Goal: Task Accomplishment & Management: Complete application form

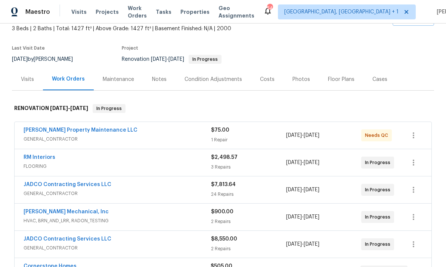
scroll to position [51, 0]
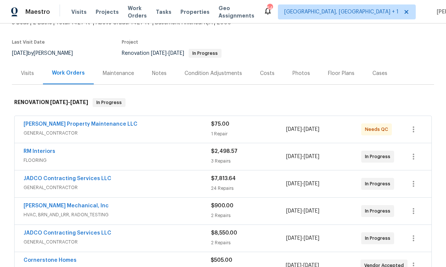
click at [84, 180] on link "JADCO Contracting Services LLC" at bounding box center [68, 178] width 88 height 5
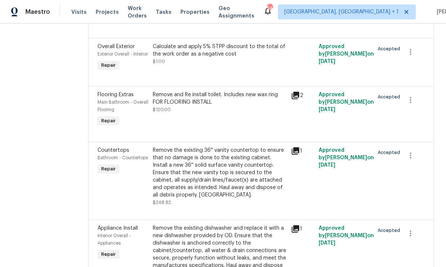
scroll to position [641, 0]
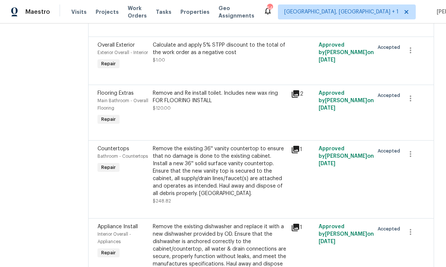
click at [260, 197] on div "Remove the existing 36'' vanity countertop to ensure that no damage is done to …" at bounding box center [220, 171] width 134 height 52
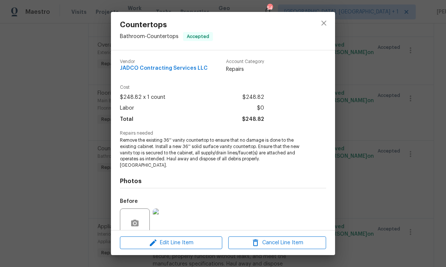
click at [257, 203] on div "Before" at bounding box center [223, 218] width 206 height 49
click at [327, 21] on icon "close" at bounding box center [323, 23] width 9 height 9
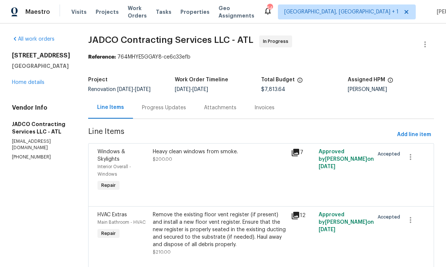
scroll to position [0, 0]
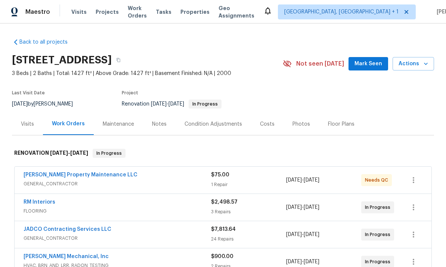
click at [265, 126] on div "Costs" at bounding box center [267, 124] width 15 height 7
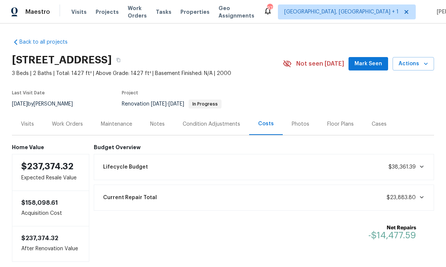
click at [67, 125] on div "Work Orders" at bounding box center [67, 124] width 31 height 7
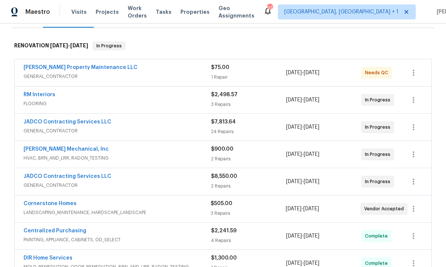
scroll to position [110, 0]
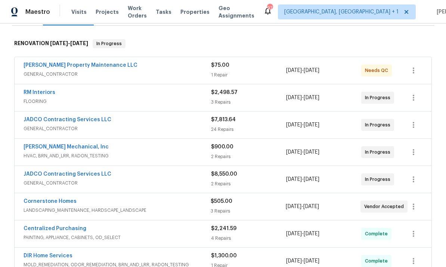
click at [42, 94] on link "RM Interiors" at bounding box center [40, 92] width 32 height 5
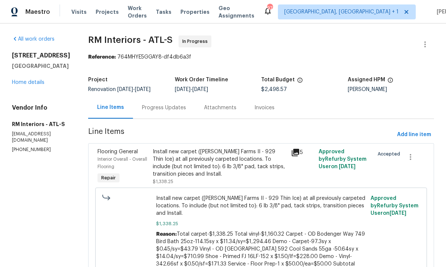
click at [163, 108] on div "Progress Updates" at bounding box center [164, 107] width 44 height 7
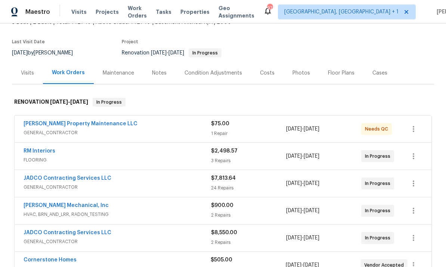
scroll to position [53, 0]
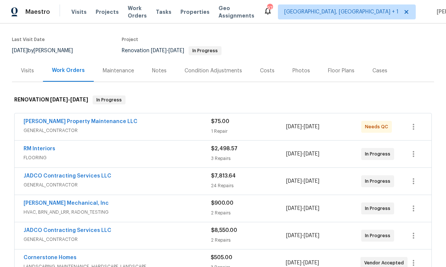
click at [81, 175] on link "JADCO Contracting Services LLC" at bounding box center [68, 176] width 88 height 5
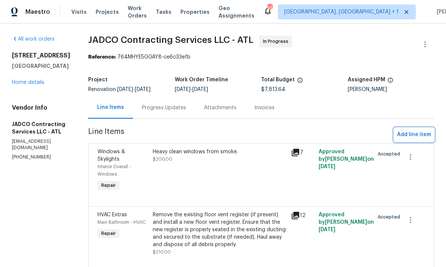
click at [418, 135] on span "Add line item" at bounding box center [414, 134] width 34 height 9
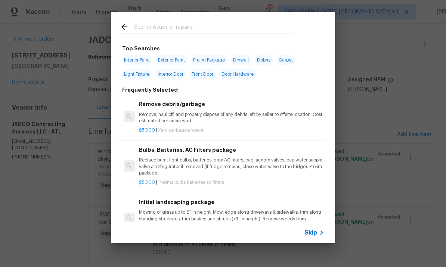
click at [172, 23] on input "text" at bounding box center [213, 27] width 158 height 11
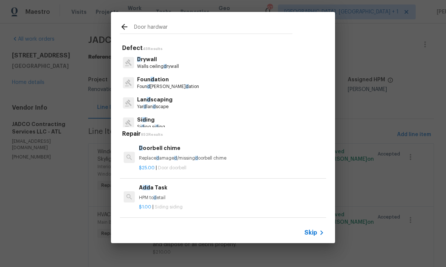
type input "Door hardware"
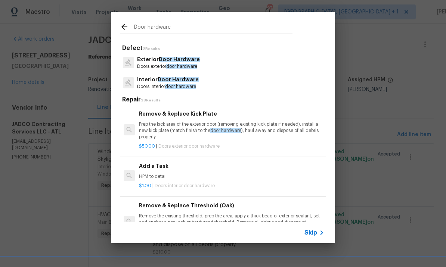
click at [174, 81] on span "Door Hardware" at bounding box center [178, 79] width 41 height 5
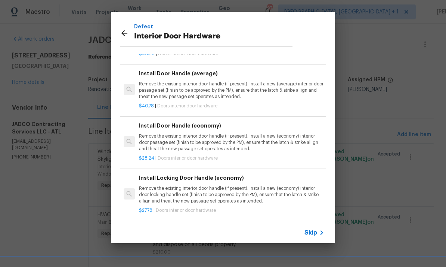
scroll to position [100, 0]
click at [208, 141] on p "Remove the existing interior door handle (if present). Install a new (economy) …" at bounding box center [231, 143] width 185 height 19
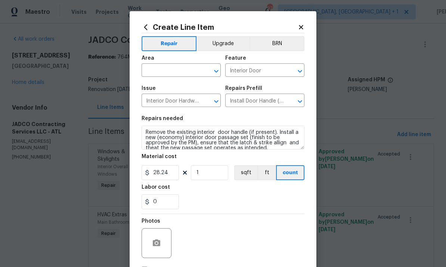
click at [178, 72] on input "text" at bounding box center [170, 71] width 58 height 12
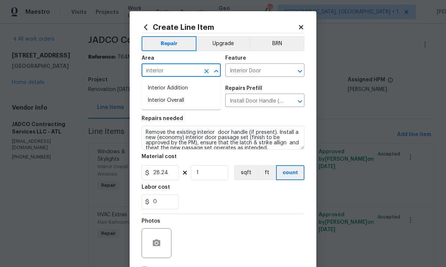
click at [179, 102] on li "Interior Overall" at bounding box center [180, 100] width 79 height 12
type input "Interior Overall"
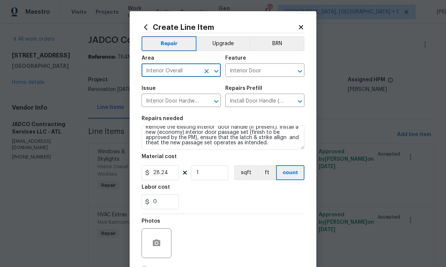
scroll to position [5, 0]
click at [210, 175] on input "1" at bounding box center [209, 172] width 37 height 15
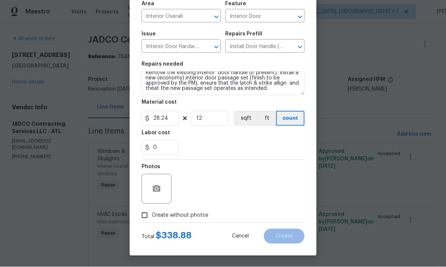
scroll to position [56, 0]
type input "12"
click at [153, 192] on icon "button" at bounding box center [156, 188] width 7 height 7
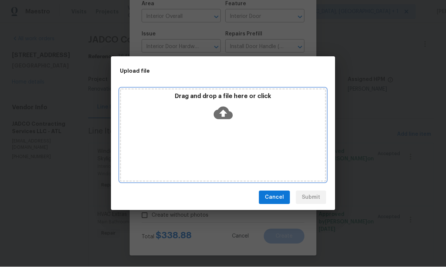
click at [225, 110] on icon at bounding box center [222, 113] width 19 height 13
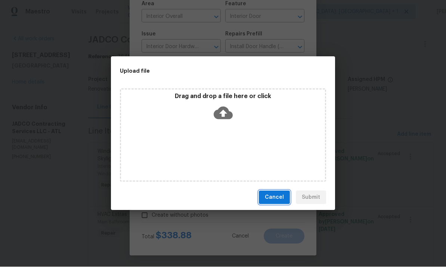
click at [275, 197] on span "Cancel" at bounding box center [274, 197] width 19 height 9
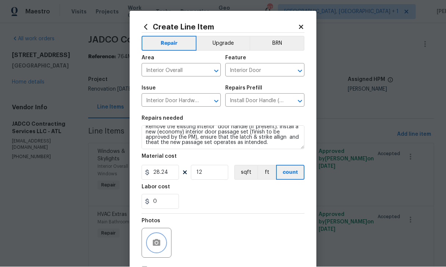
scroll to position [0, 0]
click at [303, 26] on icon at bounding box center [300, 27] width 7 height 7
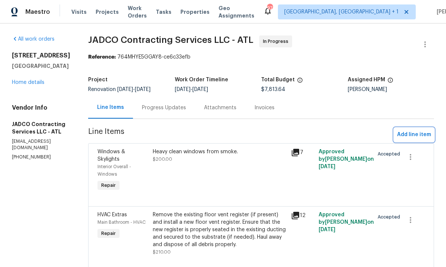
click at [411, 130] on span "Add line item" at bounding box center [414, 134] width 34 height 9
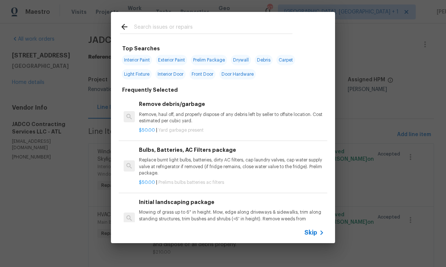
click at [174, 28] on input "text" at bounding box center [213, 27] width 158 height 11
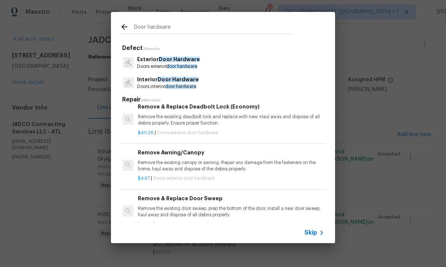
scroll to position [669, 1]
click at [183, 26] on input "Door hardware" at bounding box center [213, 27] width 158 height 11
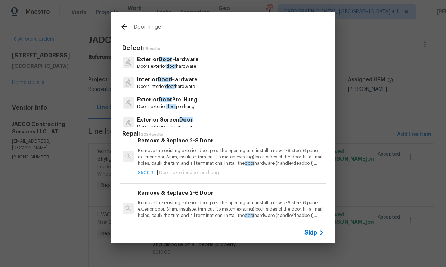
type input "Door hinges"
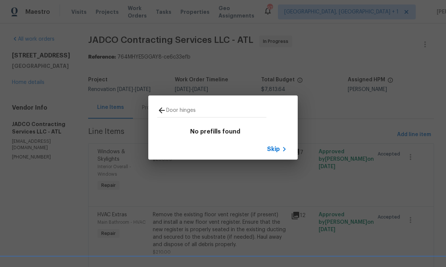
click at [279, 149] on span "Skip" at bounding box center [273, 149] width 13 height 7
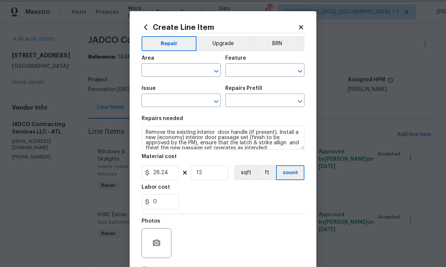
type input "Interior Overall"
type input "Interior Door"
type input "Interior Door Hardware"
type input "Install Door Handle (economy) $28.24"
click at [306, 22] on div "Create Line Item Repair Upgrade BRN Area Interior Overall ​ Feature Interior Do…" at bounding box center [223, 160] width 187 height 299
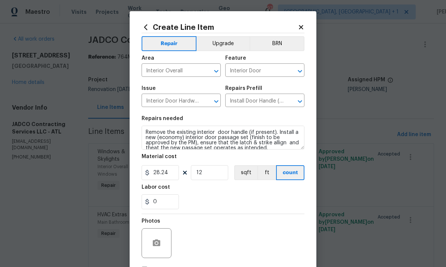
click at [305, 35] on div "Create Line Item Repair Upgrade BRN Area Interior Overall ​ Feature Interior Do…" at bounding box center [223, 160] width 187 height 299
click at [303, 30] on icon at bounding box center [300, 27] width 7 height 7
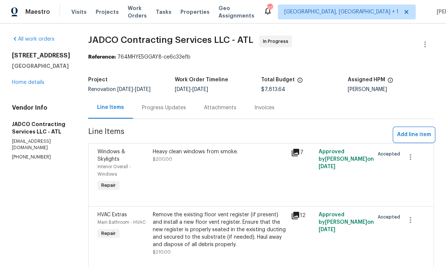
click at [414, 128] on button "Add line item" at bounding box center [414, 135] width 40 height 14
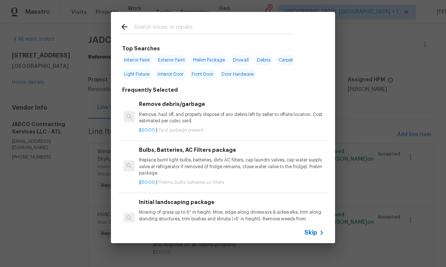
click at [174, 74] on span "Interior Door" at bounding box center [170, 74] width 30 height 10
type input "Interior Door"
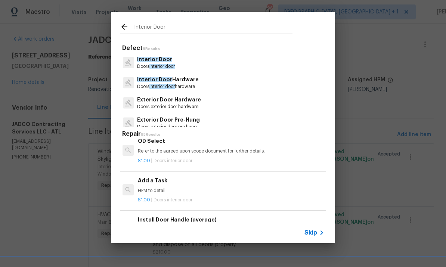
scroll to position [432, 1]
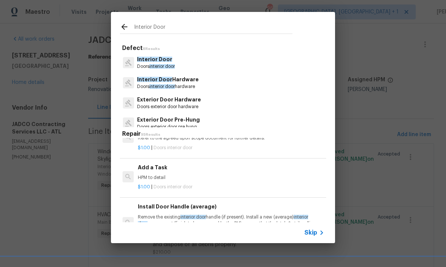
click at [166, 167] on h6 "Add a Task" at bounding box center [230, 167] width 185 height 8
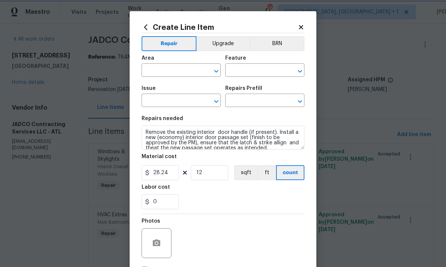
type input "Interior Overall"
type input "Interior Door"
type input "Add a Task $1.00"
type textarea "HPM to detail"
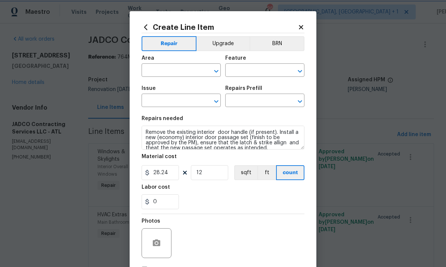
type input "1"
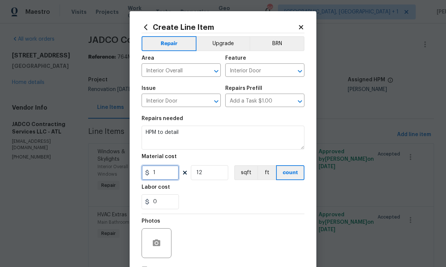
click at [160, 174] on input "1" at bounding box center [159, 172] width 37 height 15
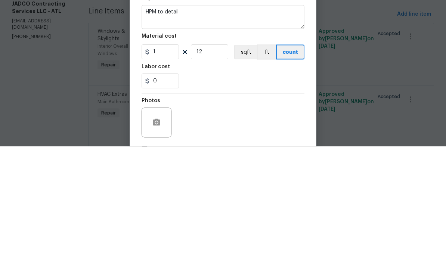
scroll to position [26, 0]
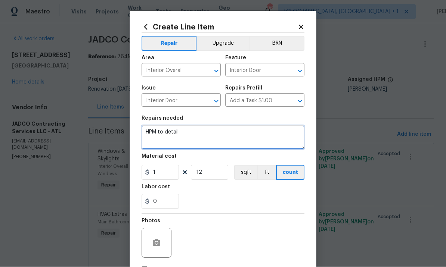
click at [208, 134] on textarea "HPM to detail" at bounding box center [222, 138] width 163 height 24
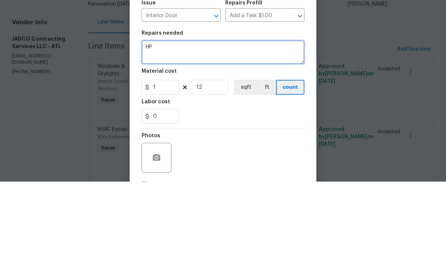
type textarea "H"
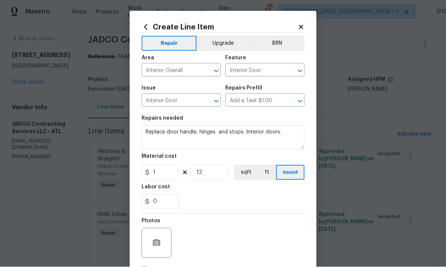
scroll to position [0, 0]
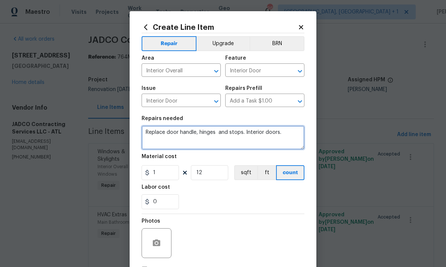
type textarea "Replace door handle, hinges and stops. Interior doors."
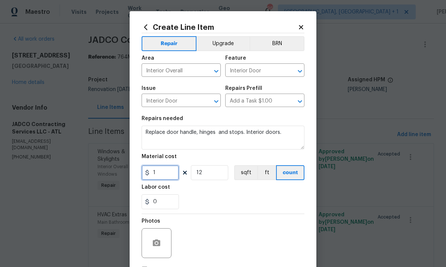
click at [164, 173] on input "1" at bounding box center [159, 172] width 37 height 15
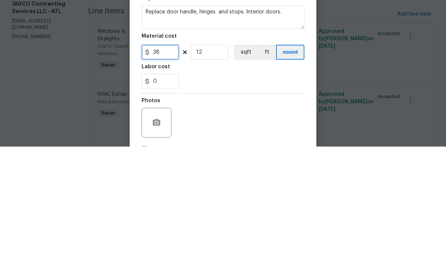
type input "38"
click at [212, 165] on input "12" at bounding box center [209, 172] width 37 height 15
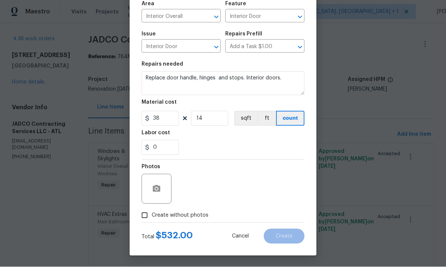
scroll to position [56, 0]
type input "14"
click at [156, 185] on icon "button" at bounding box center [156, 188] width 7 height 7
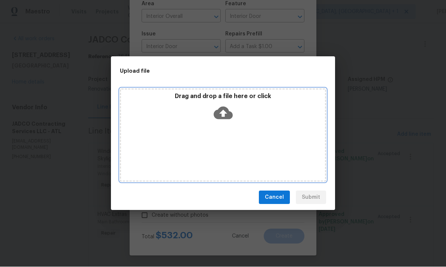
click at [221, 116] on icon at bounding box center [222, 113] width 19 height 13
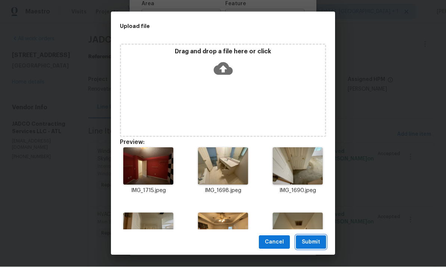
click at [312, 241] on span "Submit" at bounding box center [311, 242] width 18 height 9
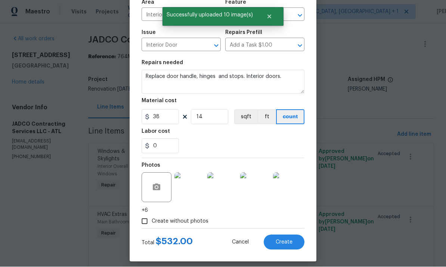
click at [284, 243] on span "Create" at bounding box center [283, 243] width 17 height 6
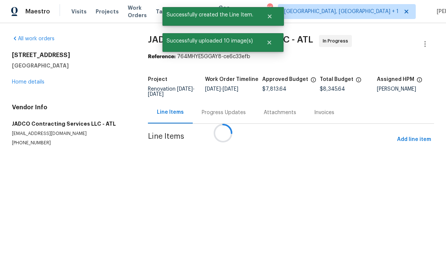
scroll to position [0, 0]
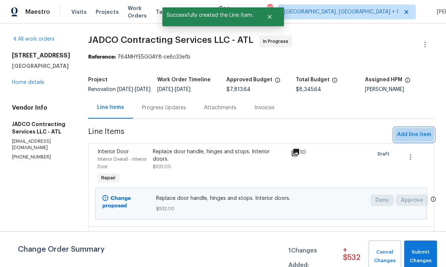
click at [412, 139] on span "Add line item" at bounding box center [414, 134] width 34 height 9
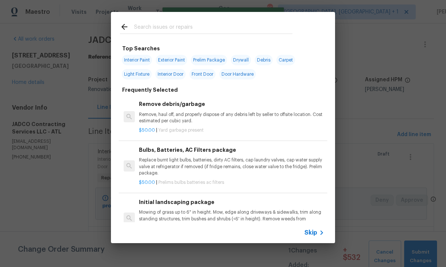
click at [168, 21] on div at bounding box center [206, 26] width 190 height 29
click at [173, 24] on input "text" at bounding box center [213, 27] width 158 height 11
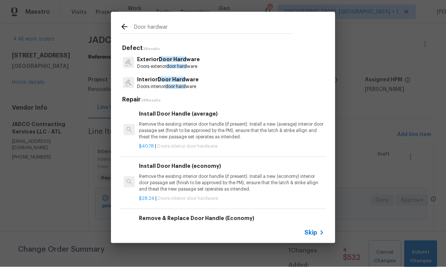
type input "Door hardware"
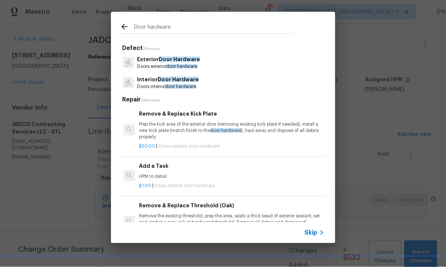
click at [180, 59] on span "Door Hardware" at bounding box center [179, 59] width 41 height 5
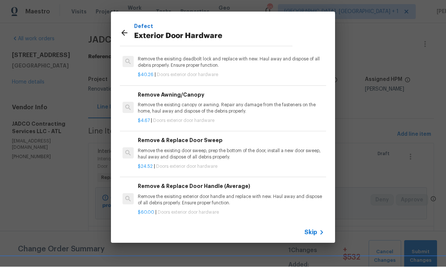
scroll to position [35, 0]
click at [193, 194] on p "Remove the exisiting exterior door handle and replace with new. Haul away and d…" at bounding box center [230, 200] width 185 height 13
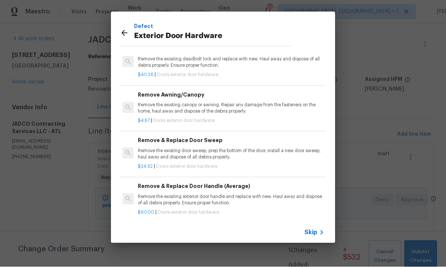
scroll to position [0, 0]
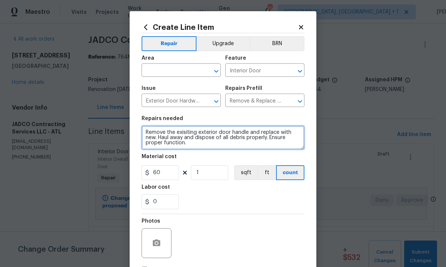
click at [247, 134] on textarea "Remove the exisiting exterior door handle and replace with new. Haul away and d…" at bounding box center [222, 138] width 163 height 24
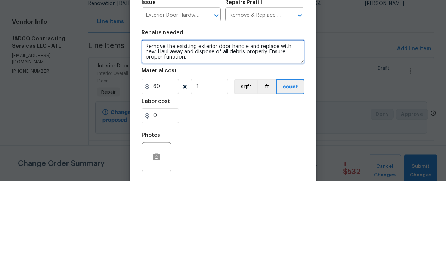
click at [261, 126] on textarea "Remove the exisiting exterior door handle and replace with new. Haul away and d…" at bounding box center [222, 138] width 163 height 24
click at [149, 126] on textarea "Remove the exisiting exterior door handle and dead bolt. replace with new. Haul…" at bounding box center [222, 138] width 163 height 24
click at [165, 126] on textarea "Remove the exisiting exterior door handle and dead bolt. replace with new. Haul…" at bounding box center [222, 138] width 163 height 24
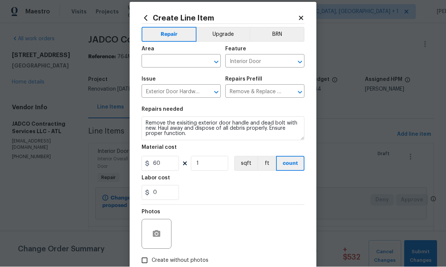
scroll to position [11, 0]
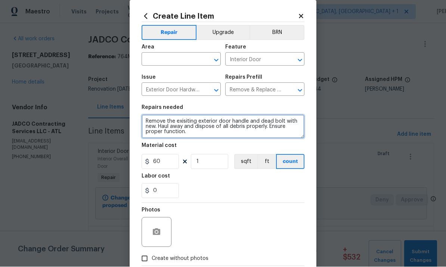
type textarea "Remove the exisiting exterior door handle and dead bolt with new. Haul away and…"
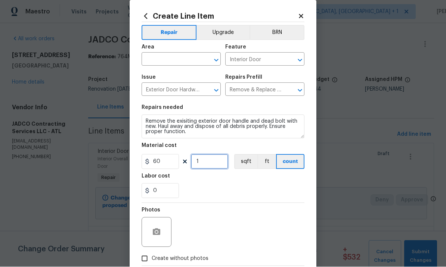
click at [209, 166] on input "1" at bounding box center [209, 162] width 37 height 15
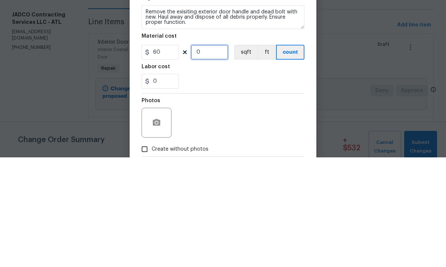
type input "3"
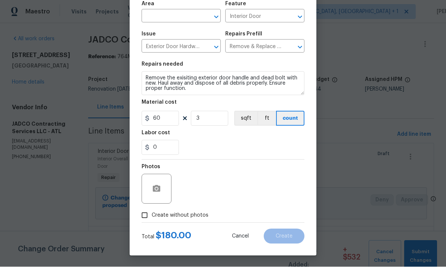
scroll to position [56, 0]
click at [149, 185] on button "button" at bounding box center [156, 189] width 18 height 18
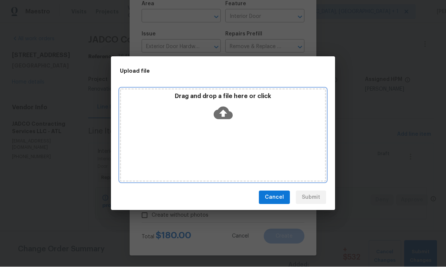
click at [224, 111] on icon at bounding box center [222, 113] width 19 height 19
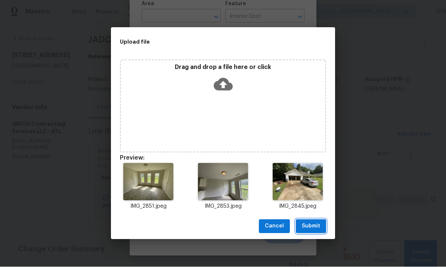
click at [309, 223] on span "Submit" at bounding box center [311, 226] width 18 height 9
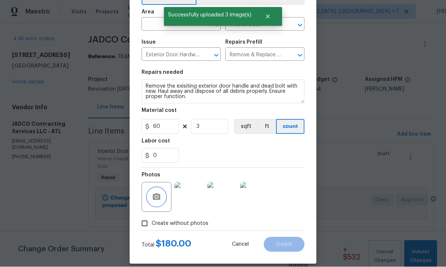
scroll to position [46, 0]
click at [171, 24] on input "text" at bounding box center [170, 26] width 58 height 12
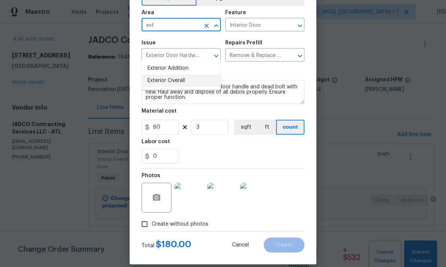
click at [179, 75] on li "Exterior Overall" at bounding box center [180, 81] width 79 height 12
type input "Exterior Overall"
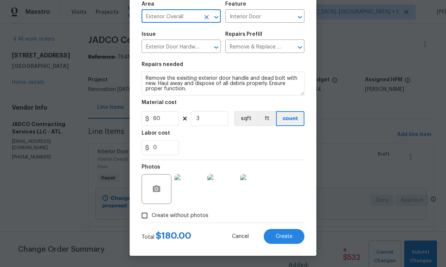
scroll to position [56, 0]
click at [285, 235] on span "Create" at bounding box center [283, 237] width 17 height 6
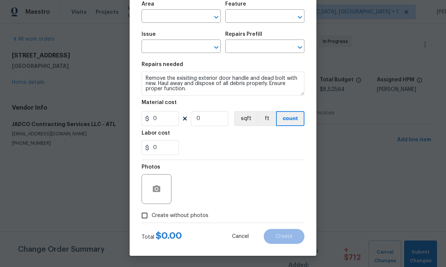
scroll to position [0, 0]
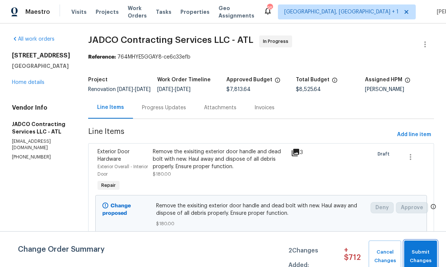
click at [421, 250] on span "Submit Changes" at bounding box center [420, 256] width 25 height 17
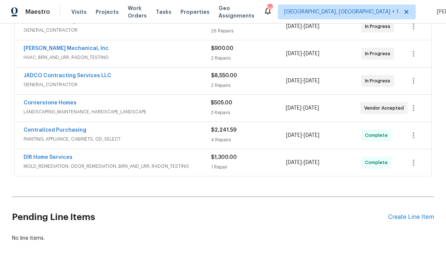
scroll to position [208, 0]
click at [409, 217] on div "Create Line Item" at bounding box center [411, 217] width 46 height 7
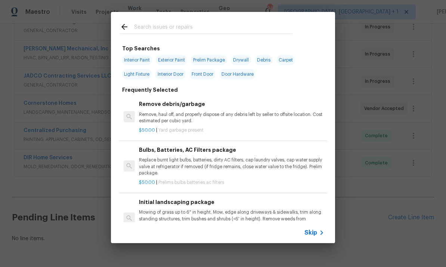
click at [164, 32] on input "text" at bounding box center [213, 27] width 158 height 11
type input "Refi"
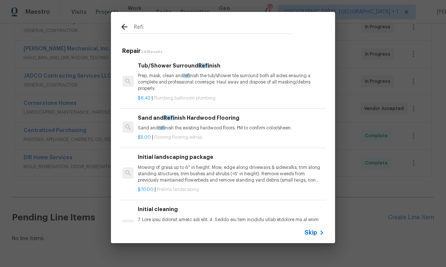
scroll to position [0, 1]
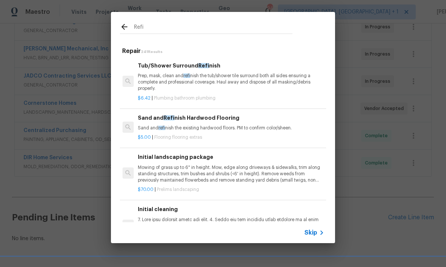
click at [193, 71] on div "Tub/Shower Surround Refi nish Prep, mask, clean and refi nish the tub/shower ti…" at bounding box center [230, 77] width 185 height 31
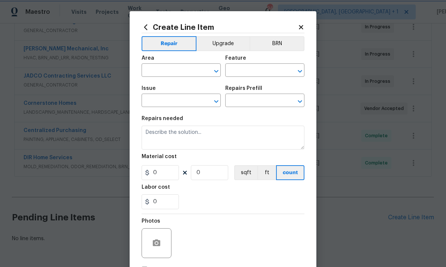
type input "Plumbing"
type input "Bathroom Plumbing"
type textarea "Prep, mask, clean and refinish the tub/shower tile surround both all sides ensu…"
type input "1"
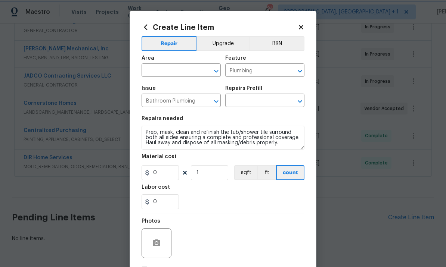
type input "Tub/Shower Surround Refinish $6.42"
type input "6.42"
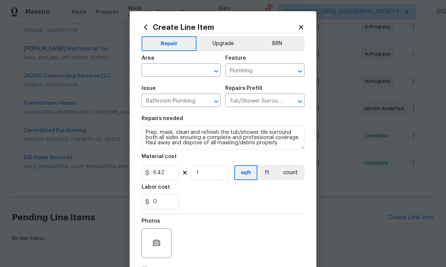
click at [179, 66] on input "text" at bounding box center [170, 71] width 58 height 12
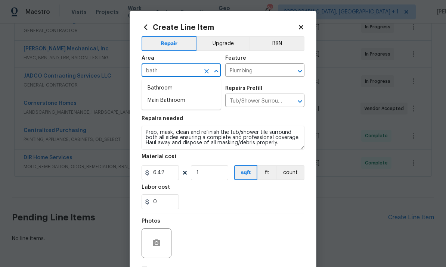
click at [188, 101] on li "Main Bathroom" at bounding box center [180, 100] width 79 height 12
type input "Main Bathroom"
click at [217, 175] on input "1" at bounding box center [209, 172] width 37 height 15
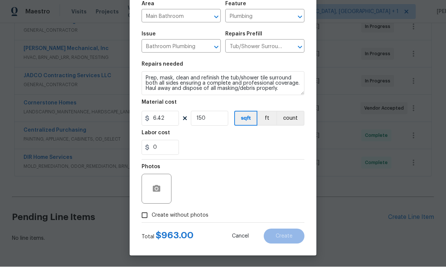
scroll to position [56, 0]
type input "150"
click at [296, 93] on textarea "Prep, mask, clean and refinish the tub/shower tile surround both all sides ensu…" at bounding box center [222, 84] width 163 height 24
click at [299, 88] on textarea "Prep, mask, clean and refinish the tub/shower tile surround both all sides ensu…" at bounding box center [222, 84] width 163 height 24
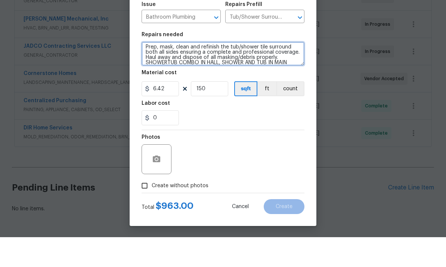
scroll to position [10, 0]
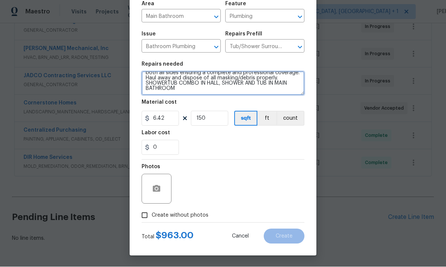
type textarea "Prep, mask, clean and refinish the tub/shower tile surround both all sides ensu…"
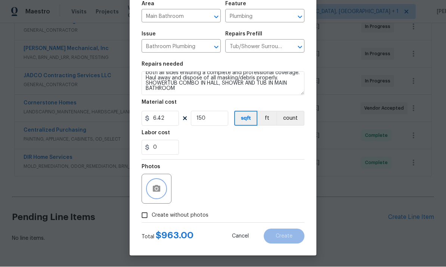
click at [163, 188] on button "button" at bounding box center [156, 189] width 18 height 18
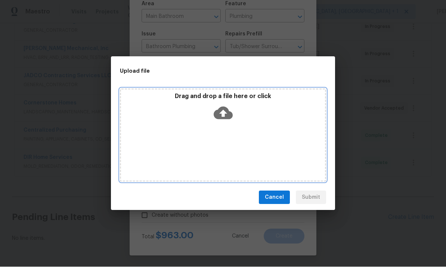
click at [227, 116] on icon at bounding box center [222, 113] width 19 height 13
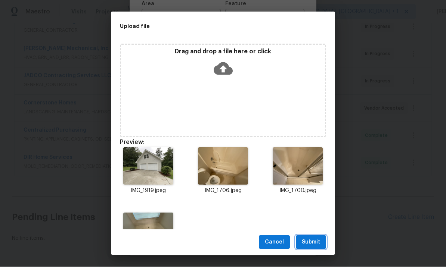
click at [315, 241] on span "Submit" at bounding box center [311, 242] width 18 height 9
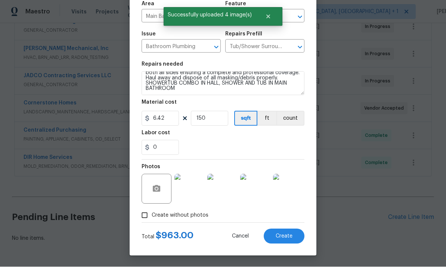
click at [290, 234] on span "Create" at bounding box center [283, 237] width 17 height 6
type input "0"
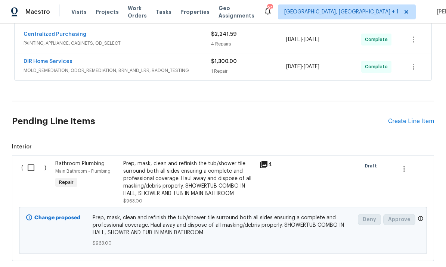
scroll to position [287, 0]
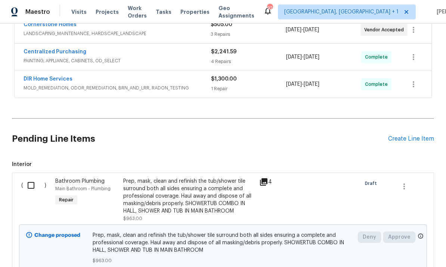
click at [33, 178] on input "checkbox" at bounding box center [33, 186] width 21 height 16
checkbox input "true"
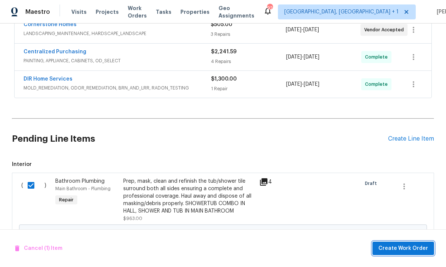
click at [397, 247] on span "Create Work Order" at bounding box center [403, 248] width 50 height 9
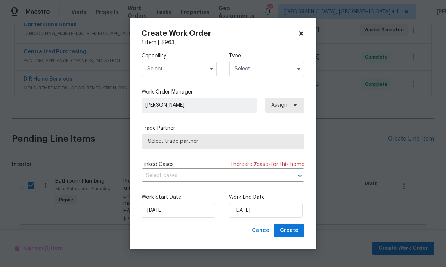
click at [181, 65] on input "text" at bounding box center [178, 69] width 75 height 15
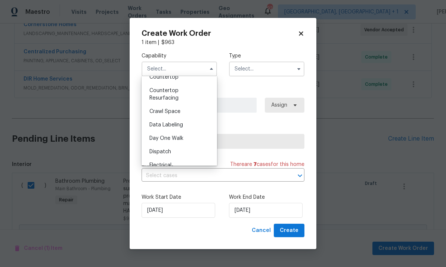
scroll to position [156, 0]
click at [176, 90] on span "Countertop Resurfacing" at bounding box center [163, 93] width 29 height 13
type input "Countertop Resurfacing"
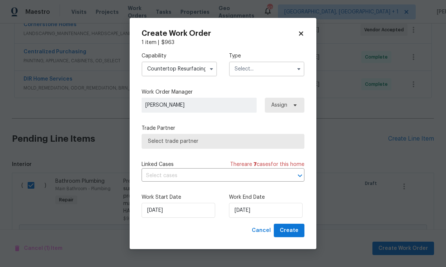
click at [258, 69] on input "text" at bounding box center [266, 69] width 75 height 15
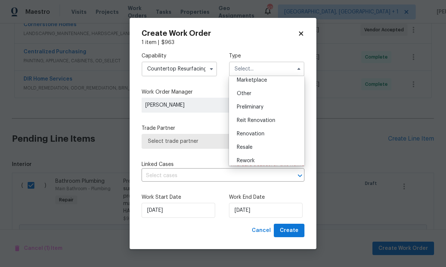
scroll to position [141, 0]
click at [262, 133] on span "Renovation" at bounding box center [251, 132] width 28 height 5
type input "Renovation"
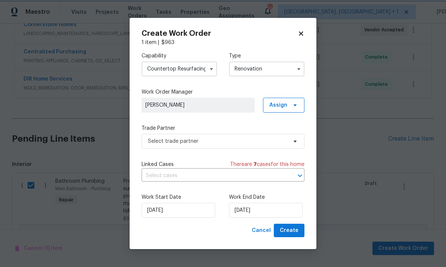
scroll to position [0, 0]
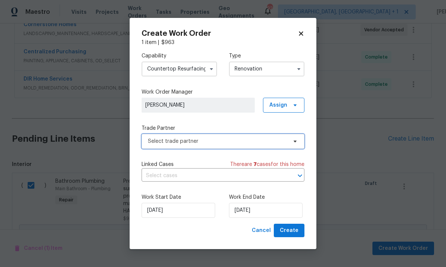
click at [213, 144] on span "Select trade partner" at bounding box center [217, 141] width 139 height 7
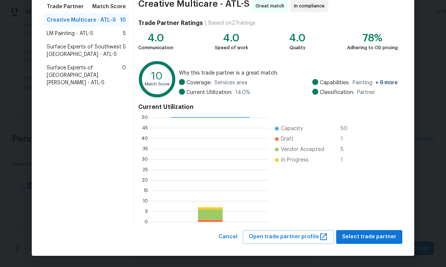
scroll to position [62, 0]
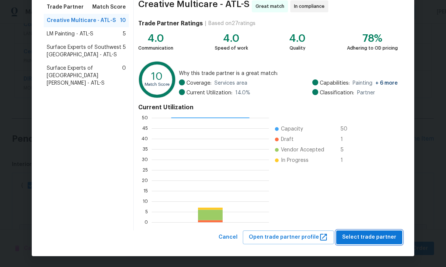
click at [367, 237] on span "Select trade partner" at bounding box center [369, 237] width 54 height 9
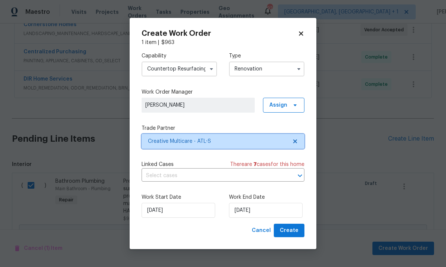
scroll to position [0, 0]
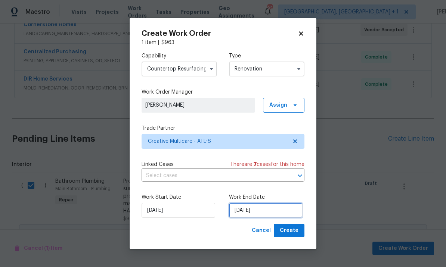
click at [270, 210] on input "8/14/2025" at bounding box center [266, 210] width 74 height 15
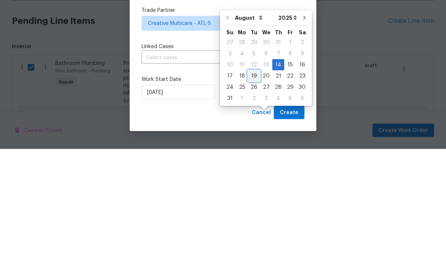
click at [252, 189] on div "19" at bounding box center [254, 194] width 12 height 10
type input "8/19/2025"
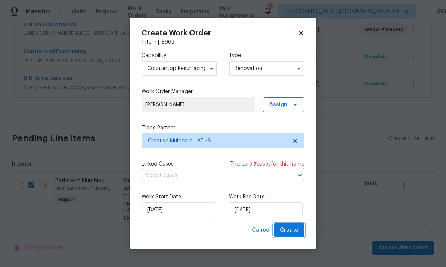
click at [293, 228] on span "Create" at bounding box center [289, 230] width 19 height 9
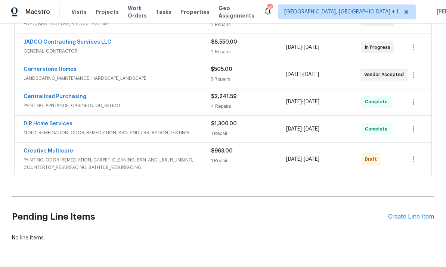
scroll to position [239, 0]
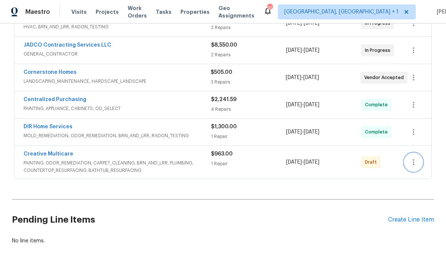
click at [413, 158] on icon "button" at bounding box center [413, 162] width 9 height 9
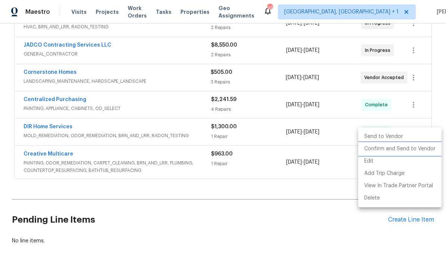
click at [397, 150] on li "Confirm and Send to Vendor" at bounding box center [399, 149] width 83 height 12
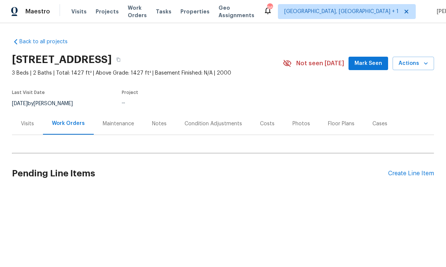
scroll to position [0, 0]
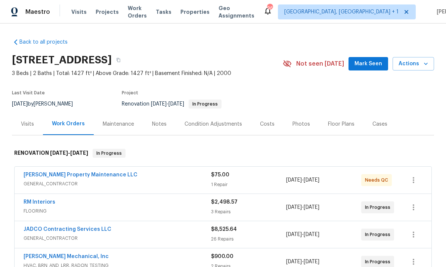
click at [368, 62] on span "Mark Seen" at bounding box center [368, 63] width 28 height 9
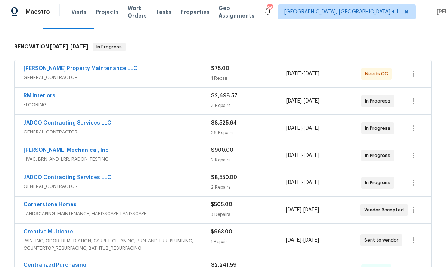
scroll to position [109, 0]
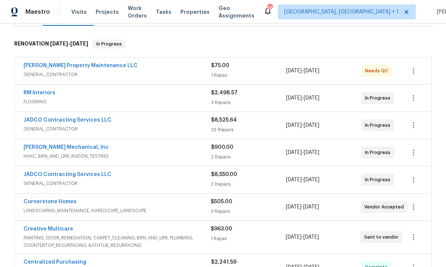
click at [88, 118] on link "JADCO Contracting Services LLC" at bounding box center [68, 120] width 88 height 5
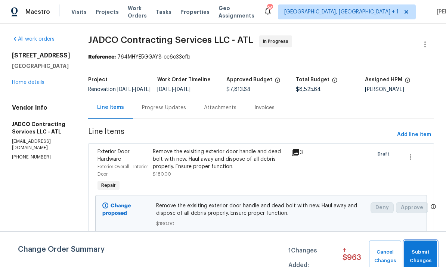
click at [430, 250] on span "Submit Changes" at bounding box center [420, 256] width 25 height 17
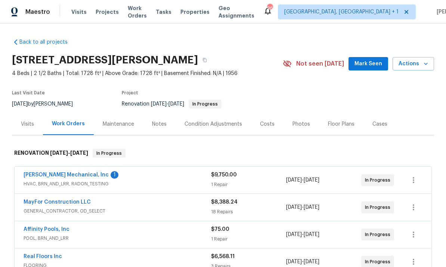
click at [80, 175] on link "[PERSON_NAME] Mechanical, Inc" at bounding box center [66, 174] width 85 height 5
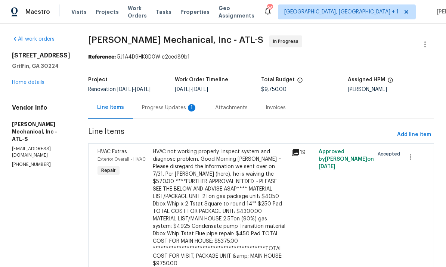
click at [185, 112] on div "Progress Updates 1" at bounding box center [169, 107] width 55 height 7
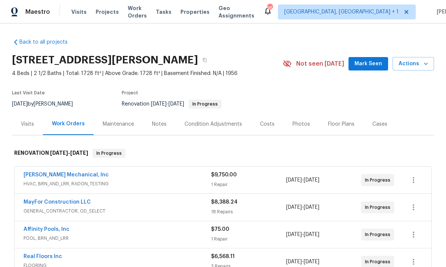
click at [266, 125] on div "Costs" at bounding box center [267, 124] width 15 height 7
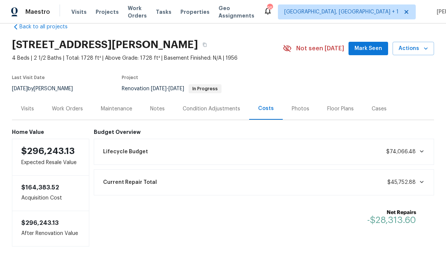
scroll to position [15, 0]
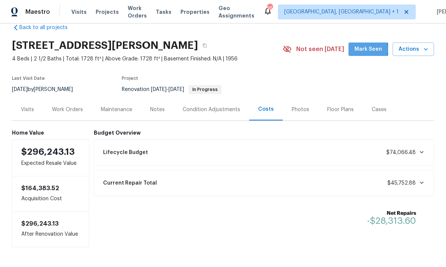
click at [369, 50] on span "Mark Seen" at bounding box center [368, 49] width 28 height 9
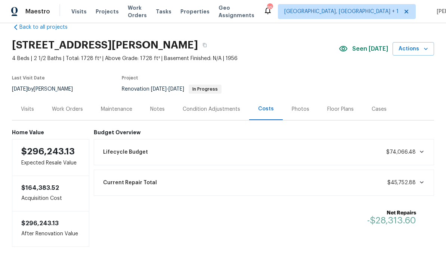
scroll to position [19, 0]
click at [68, 106] on div "Work Orders" at bounding box center [67, 109] width 31 height 7
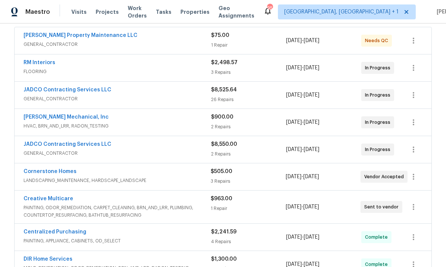
scroll to position [135, 0]
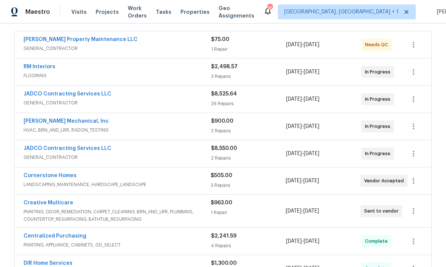
click at [84, 60] on div "RM Interiors FLOORING $2,498.57 3 Repairs [DATE] - [DATE] In Progress" at bounding box center [223, 72] width 417 height 27
click at [87, 41] on link "[PERSON_NAME] Property Maintenance LLC" at bounding box center [81, 39] width 114 height 5
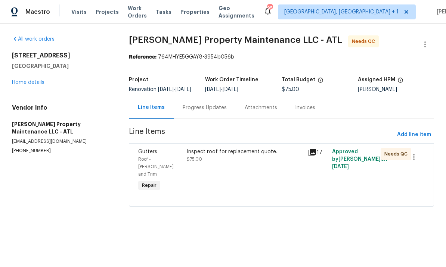
click at [219, 110] on div "Progress Updates" at bounding box center [205, 107] width 44 height 7
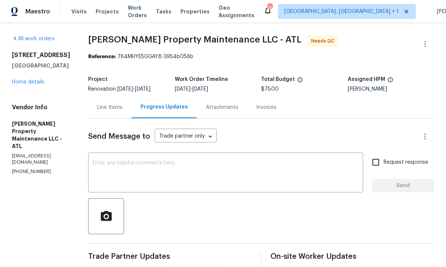
scroll to position [0, 0]
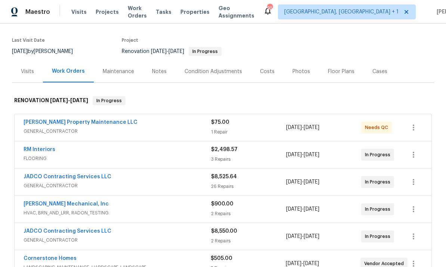
scroll to position [57, 0]
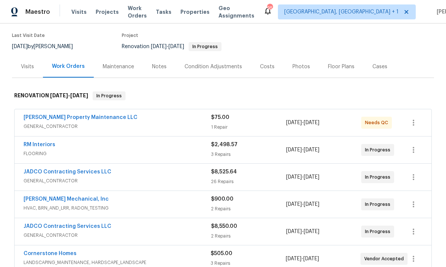
click at [33, 235] on span "GENERAL_CONTRACTOR" at bounding box center [117, 235] width 187 height 7
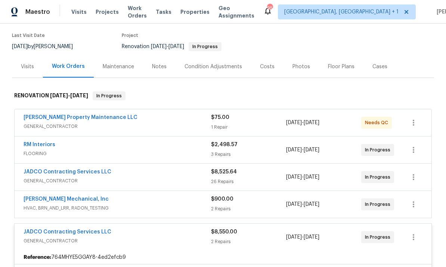
click at [90, 234] on link "JADCO Contracting Services LLC" at bounding box center [68, 232] width 88 height 5
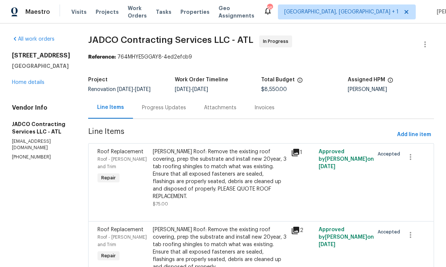
click at [186, 110] on div "Progress Updates" at bounding box center [164, 107] width 44 height 7
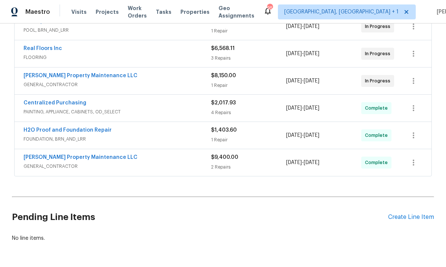
scroll to position [208, 0]
click at [408, 216] on div "Create Line Item" at bounding box center [411, 217] width 46 height 7
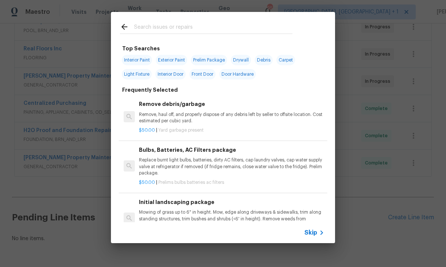
click at [159, 29] on input "text" at bounding box center [213, 27] width 158 height 11
type input "Refinish"
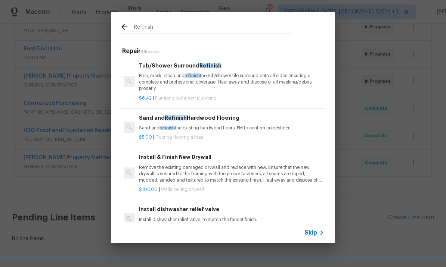
click at [183, 72] on div "Tub/Shower Surround Refinish Prep, mask, clean and refinish the tub/shower tile…" at bounding box center [231, 77] width 185 height 31
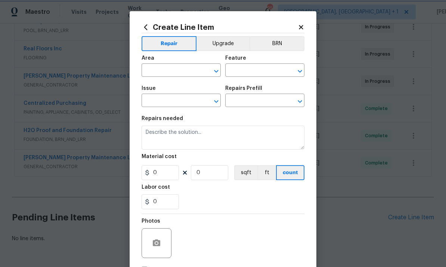
type input "Plumbing"
type input "Bathroom Plumbing"
type input "Tub/Shower Surround Refinish $6.42"
type textarea "Prep, mask, clean and refinish the tub/shower tile surround both all sides ensu…"
type input "6.42"
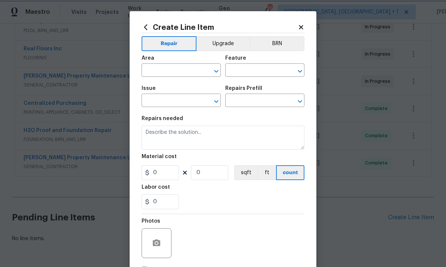
type input "1"
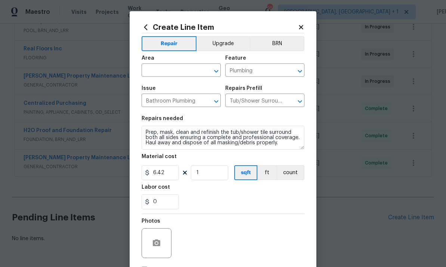
click at [166, 68] on input "text" at bounding box center [170, 71] width 58 height 12
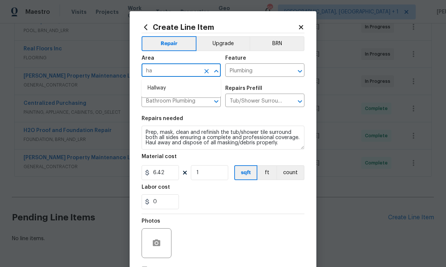
type input "h"
click at [168, 86] on li "Bathroom" at bounding box center [180, 88] width 79 height 12
type input "Bathroom"
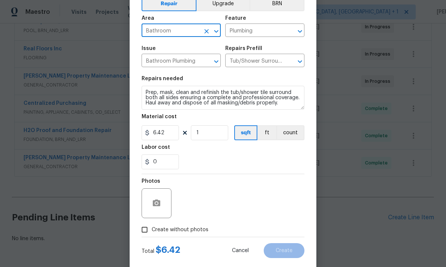
scroll to position [39, 0]
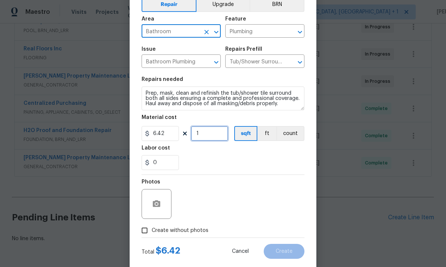
click at [209, 130] on input "1" at bounding box center [209, 133] width 37 height 15
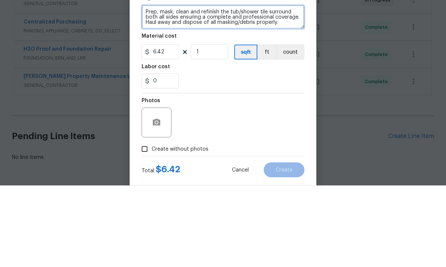
click at [290, 87] on textarea "Prep, mask, clean and refinish the tub/shower tile surround both all sides ensu…" at bounding box center [222, 99] width 163 height 24
click at [156, 87] on textarea "Prep, mask, clean and refinish the tub/shower tile surround both all sides ensu…" at bounding box center [222, 99] width 163 height 24
click at [216, 87] on textarea "Prep, mask, clean and refinish the tub/shower tile surround both all sides ensu…" at bounding box center [222, 99] width 163 height 24
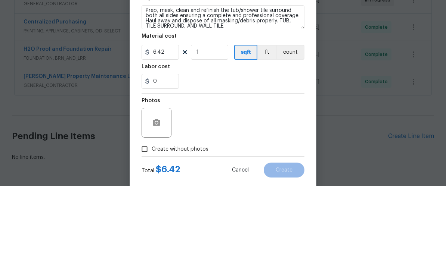
scroll to position [26, 0]
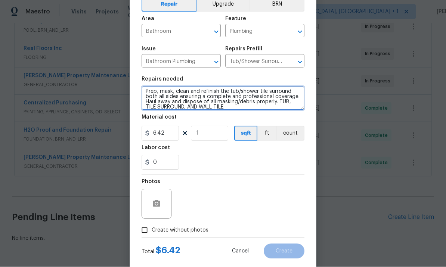
type textarea "Prep, mask, clean and refinish the tub/shower tile surround both all sides ensu…"
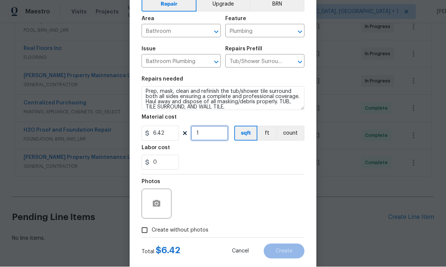
click at [210, 133] on input "1" at bounding box center [209, 133] width 37 height 15
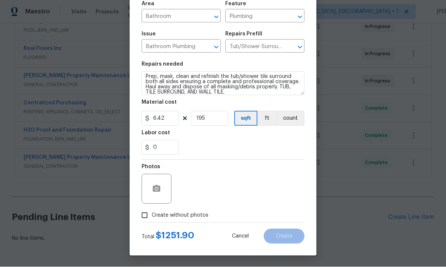
scroll to position [56, 0]
type input "195"
click at [157, 189] on circle "button" at bounding box center [156, 189] width 2 height 2
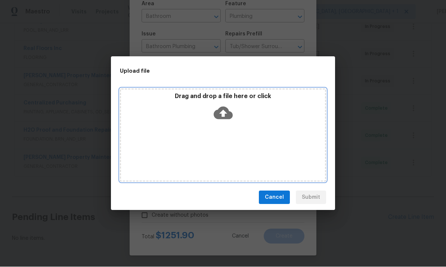
click at [224, 113] on icon at bounding box center [222, 113] width 19 height 19
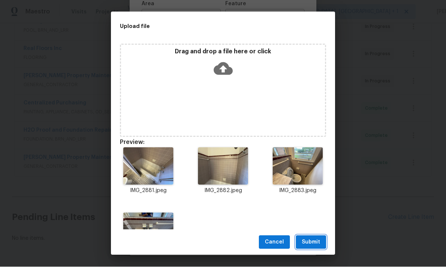
click at [309, 241] on span "Submit" at bounding box center [311, 242] width 18 height 9
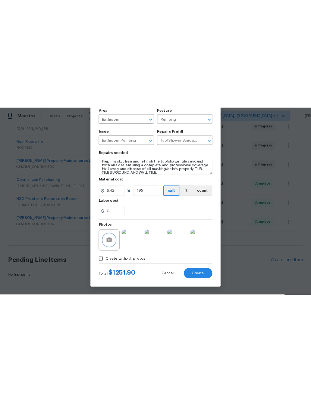
scroll to position [208, 0]
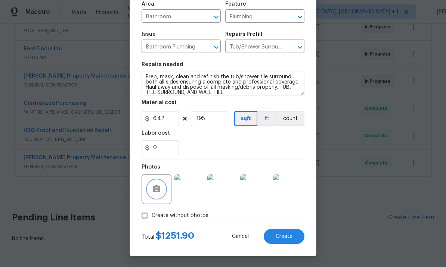
click at [159, 187] on icon "button" at bounding box center [156, 188] width 7 height 7
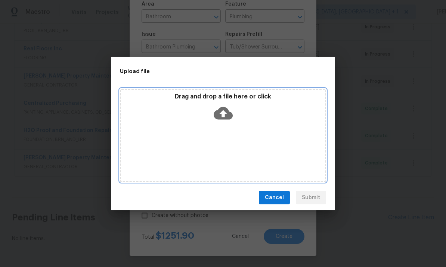
click at [227, 112] on icon at bounding box center [222, 113] width 19 height 13
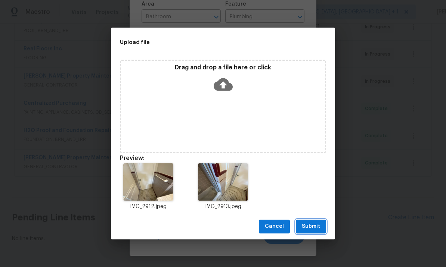
click at [313, 225] on span "Submit" at bounding box center [311, 226] width 18 height 9
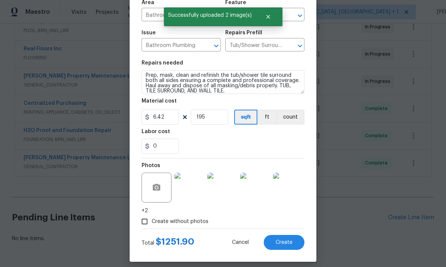
click at [283, 244] on span "Create" at bounding box center [283, 243] width 17 height 6
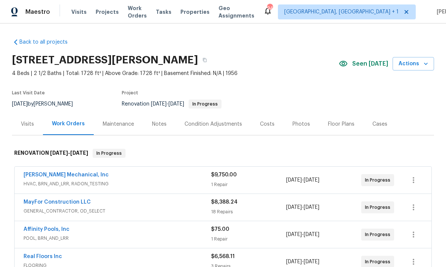
scroll to position [0, 0]
click at [266, 125] on div "Costs" at bounding box center [267, 124] width 15 height 7
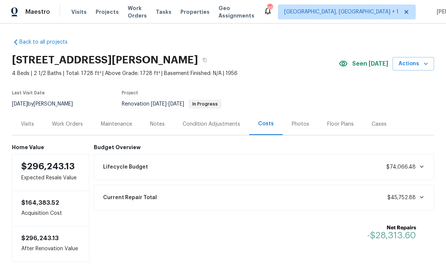
click at [68, 123] on div "Work Orders" at bounding box center [67, 124] width 31 height 7
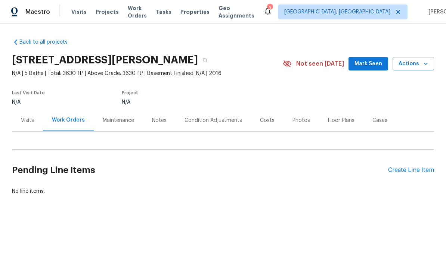
click at [378, 202] on div "Back to all projects [STREET_ADDRESS][PERSON_NAME] N/A | 5 Baths | Total: 3630 …" at bounding box center [223, 135] width 446 height 222
